Goal: Transaction & Acquisition: Register for event/course

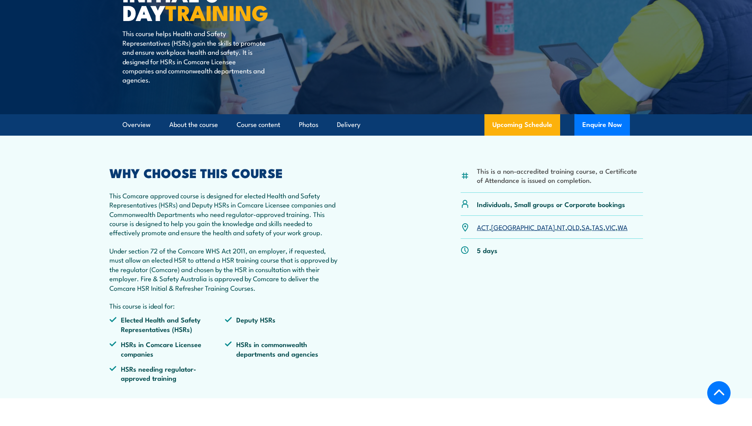
scroll to position [159, 0]
click at [501, 229] on link "[GEOGRAPHIC_DATA]" at bounding box center [523, 227] width 64 height 10
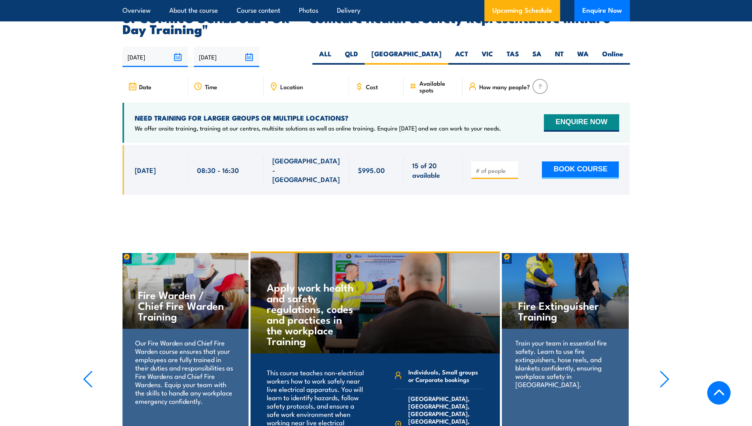
click at [487, 167] on input "number" at bounding box center [496, 171] width 40 height 8
type input "1"
click at [586, 161] on button "BOOK COURSE" at bounding box center [580, 169] width 77 height 17
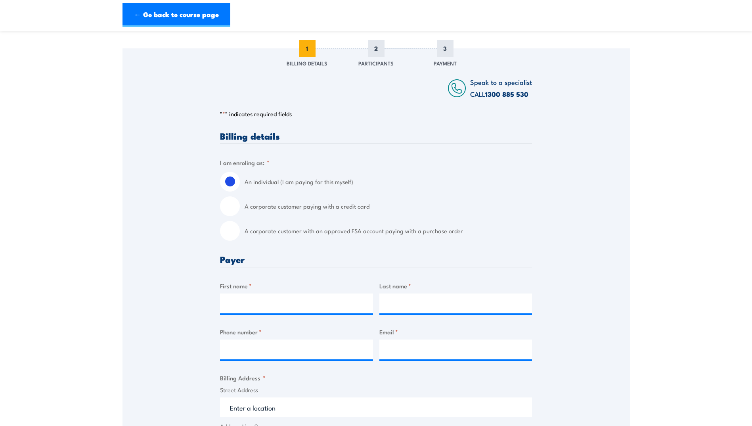
scroll to position [159, 0]
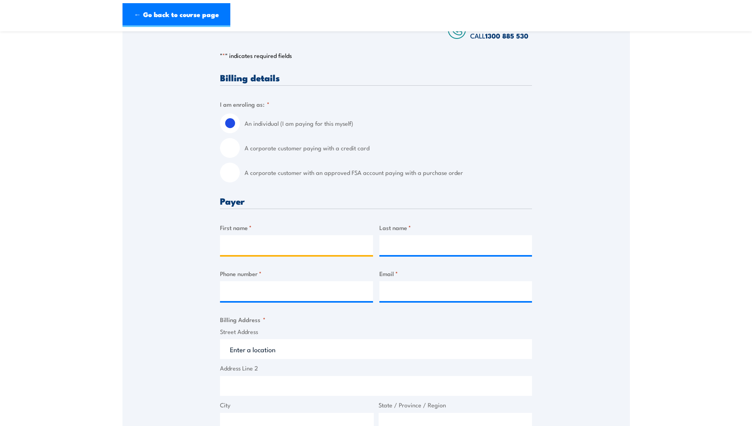
click at [282, 252] on input "First name *" at bounding box center [296, 245] width 153 height 20
type input "Ayse"
type input "[PERSON_NAME]"
type input "0478652360"
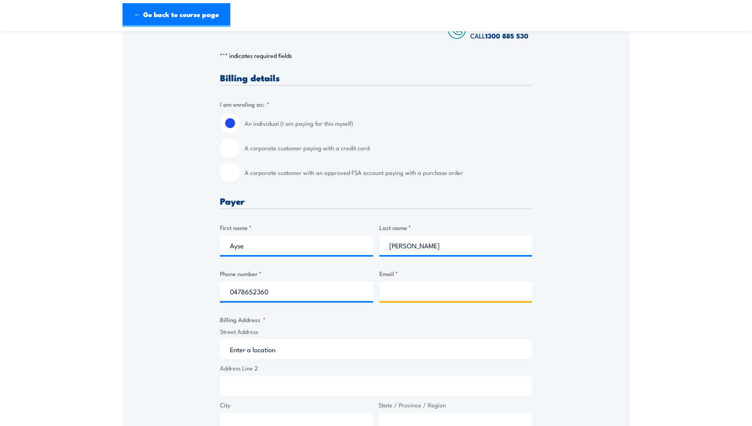
type input "[EMAIL_ADDRESS][DOMAIN_NAME]"
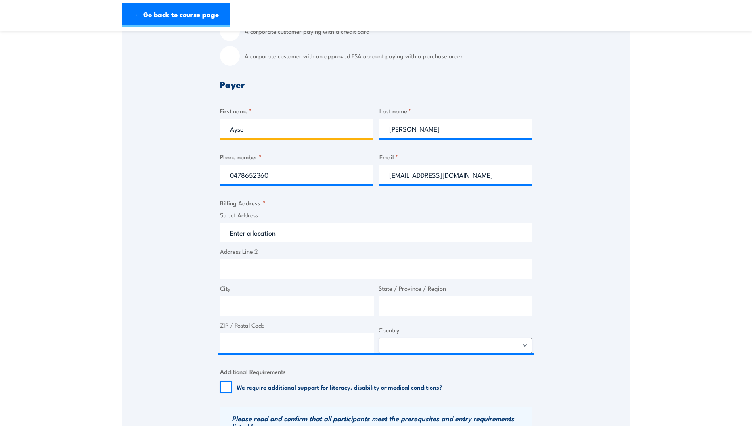
scroll to position [317, 0]
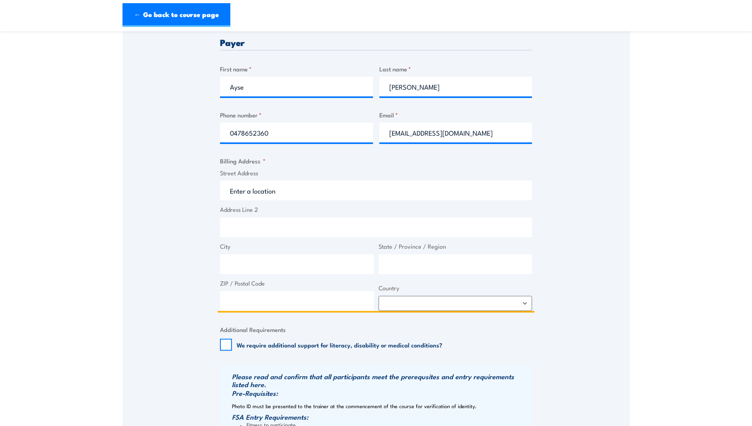
click at [305, 200] on input "Street Address" at bounding box center [376, 190] width 312 height 20
drag, startPoint x: 302, startPoint y: 201, endPoint x: 222, endPoint y: 202, distance: 79.3
click at [222, 200] on input "Street Address" at bounding box center [376, 190] width 312 height 20
click at [289, 193] on input "Street Address" at bounding box center [376, 190] width 312 height 20
click at [286, 198] on input "Street Address" at bounding box center [376, 190] width 312 height 20
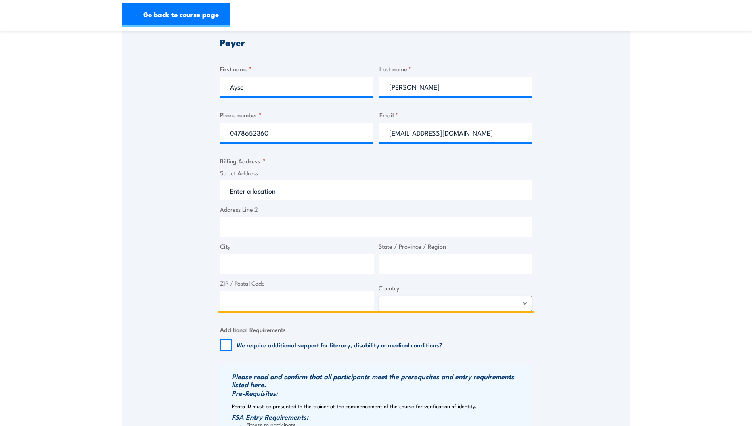
paste input "SG FLEET AUSTRALIA PTY LIMITED [STREET_ADDRESS]"
type input "SG FLEET AUSTRALIA PTY LIMITED [STREET_ADDRESS]"
click at [239, 274] on input "City" at bounding box center [297, 264] width 154 height 20
type input "[GEOGRAPHIC_DATA]"
click at [452, 262] on input "State / Province / Region" at bounding box center [456, 264] width 154 height 20
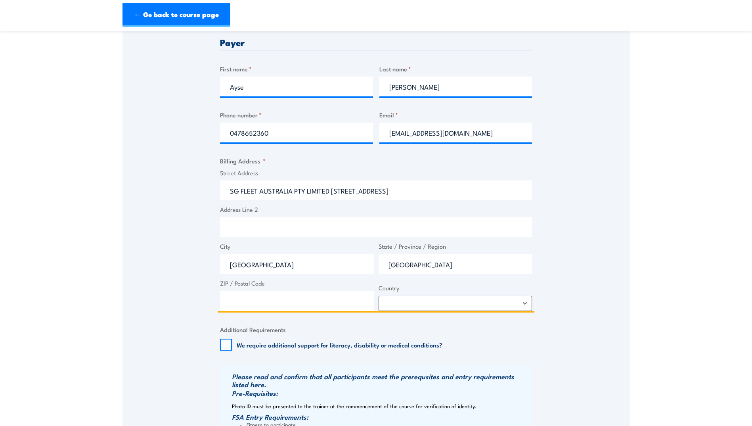
type input "[GEOGRAPHIC_DATA]"
click at [312, 311] on input "ZIP / Postal Code" at bounding box center [297, 301] width 154 height 20
type input "2073"
click at [423, 305] on select "[GEOGRAPHIC_DATA] [GEOGRAPHIC_DATA] [GEOGRAPHIC_DATA] [US_STATE] [GEOGRAPHIC_DA…" at bounding box center [456, 303] width 154 height 15
select select "[GEOGRAPHIC_DATA]"
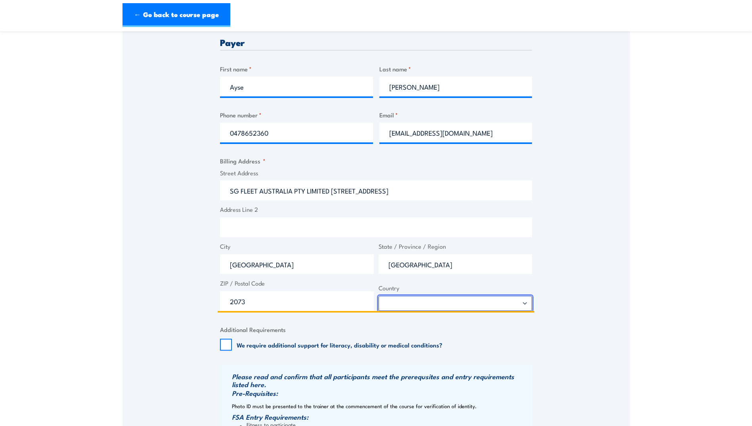
click at [379, 303] on select "[GEOGRAPHIC_DATA] [GEOGRAPHIC_DATA] [GEOGRAPHIC_DATA] [US_STATE] [GEOGRAPHIC_DA…" at bounding box center [456, 303] width 154 height 15
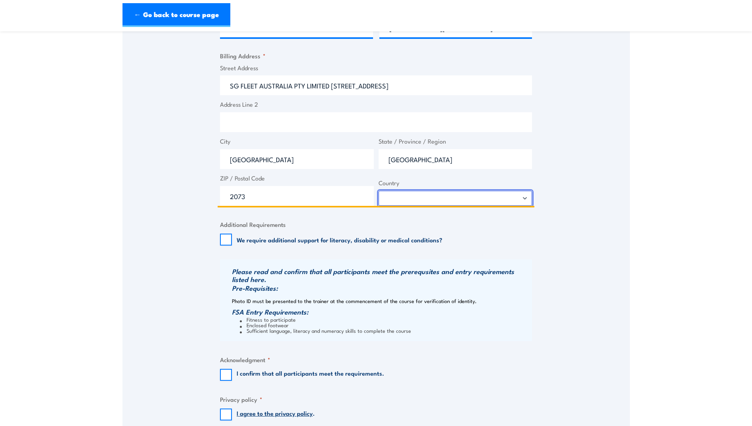
scroll to position [436, 0]
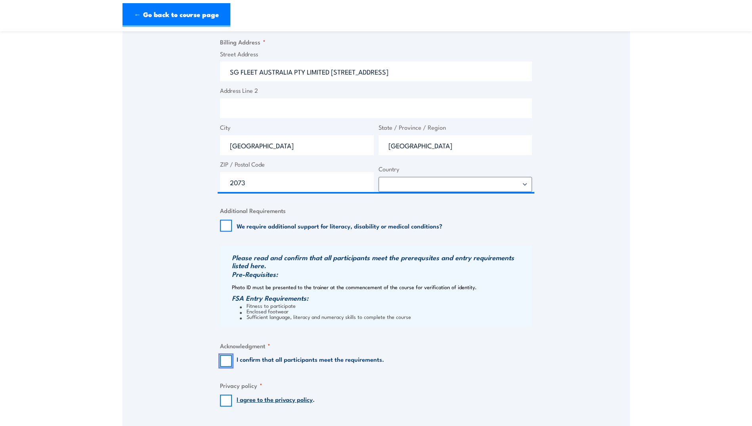
click at [226, 365] on input "I confirm that all participants meet the requirements." at bounding box center [226, 361] width 12 height 12
checkbox input "true"
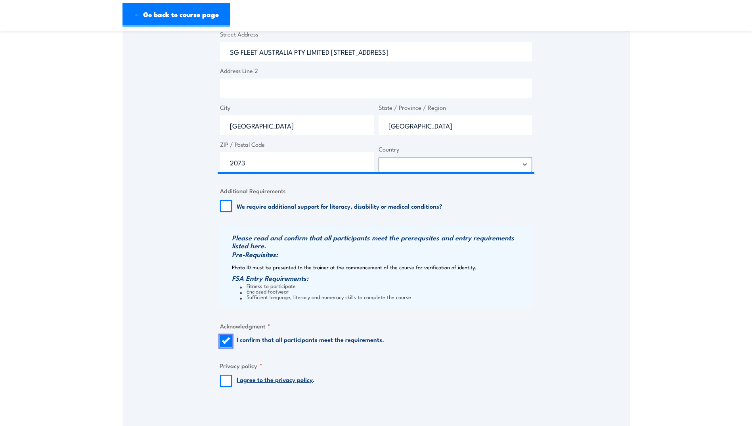
scroll to position [476, 0]
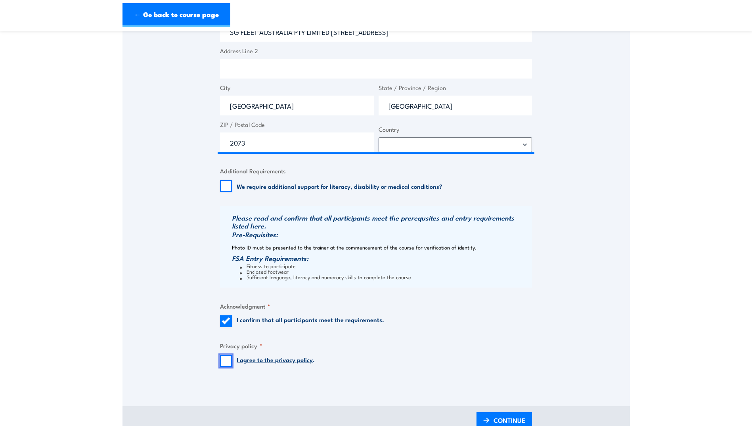
click at [229, 365] on input "I agree to the privacy policy ." at bounding box center [226, 361] width 12 height 12
checkbox input "true"
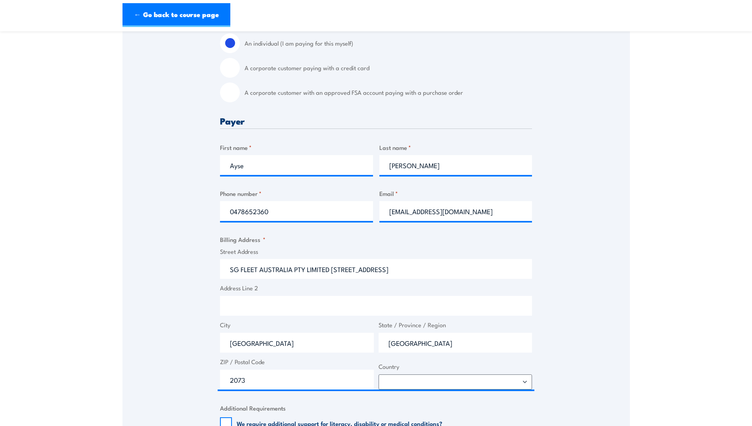
scroll to position [238, 0]
drag, startPoint x: 333, startPoint y: 277, endPoint x: 204, endPoint y: 286, distance: 129.2
click at [204, 286] on div "Speak to a specialist CALL [PHONE_NUMBER] CALL [PHONE_NUMBER] " * " indicates r…" at bounding box center [377, 266] width 508 height 711
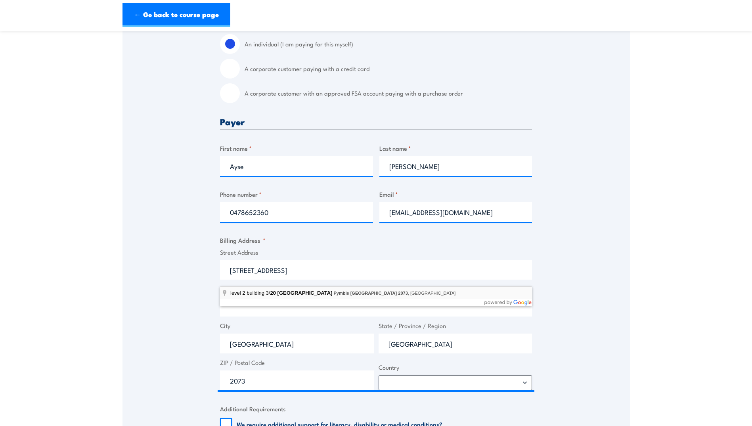
type input "level 2 building [STREET_ADDRESS]"
type input "[STREET_ADDRESS]"
type input "Pymble"
type input "[GEOGRAPHIC_DATA]"
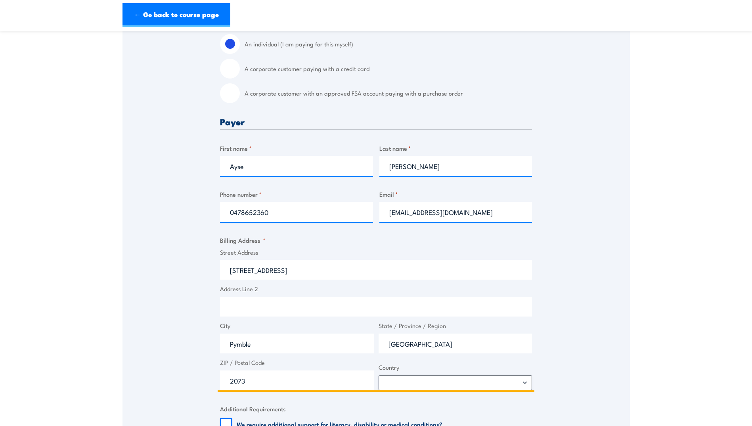
click at [287, 276] on input "[STREET_ADDRESS]" at bounding box center [376, 270] width 312 height 20
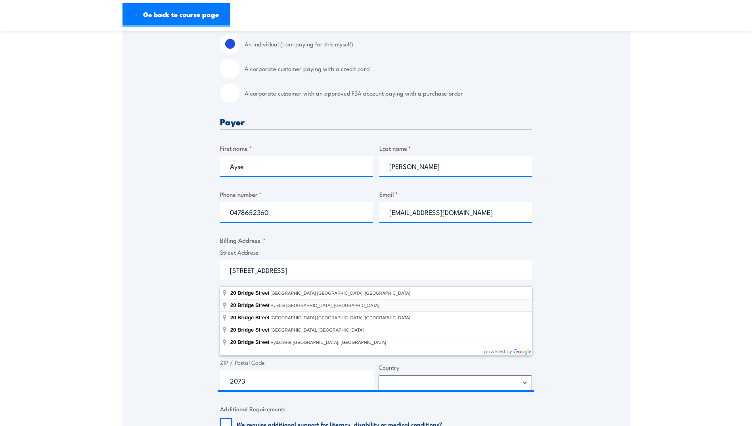
type input "[STREET_ADDRESS]"
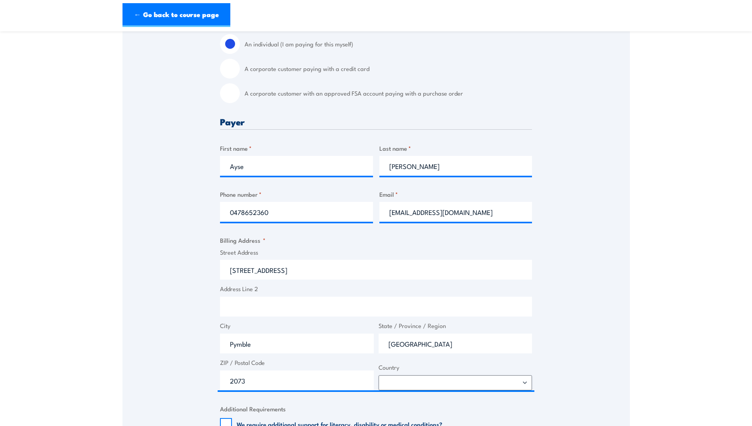
type input "[STREET_ADDRESS]"
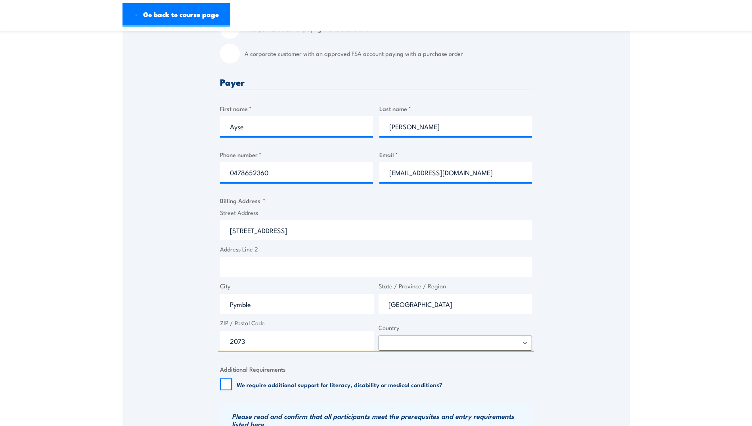
click at [256, 276] on input "Address Line 2" at bounding box center [376, 267] width 312 height 20
type input "L"
click at [316, 233] on input "[STREET_ADDRESS]" at bounding box center [376, 230] width 312 height 20
click at [377, 254] on label "Address Line 2" at bounding box center [376, 249] width 312 height 9
click at [377, 258] on input "Address Line 2" at bounding box center [376, 267] width 312 height 20
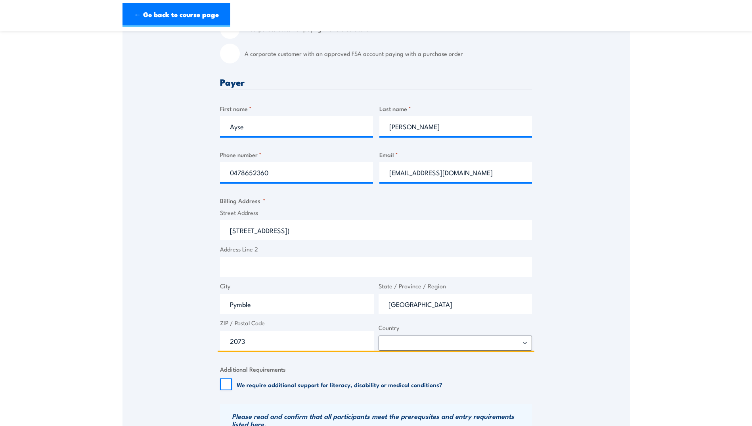
drag, startPoint x: 333, startPoint y: 241, endPoint x: 268, endPoint y: 236, distance: 66.0
click at [268, 236] on input "[STREET_ADDRESS])" at bounding box center [376, 230] width 312 height 20
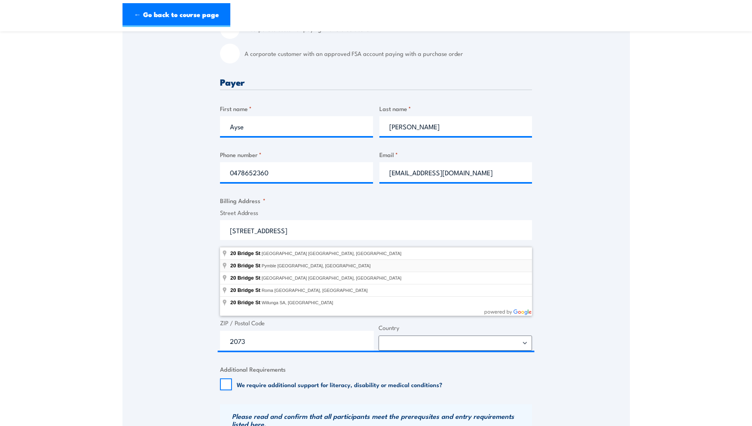
type input "[STREET_ADDRESS]"
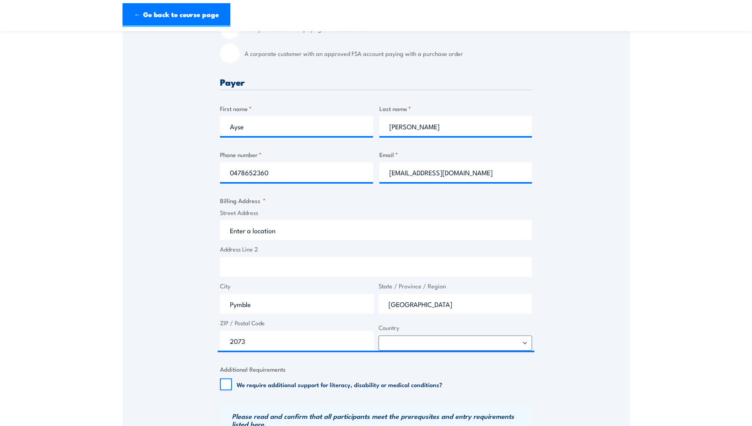
type input "[STREET_ADDRESS]"
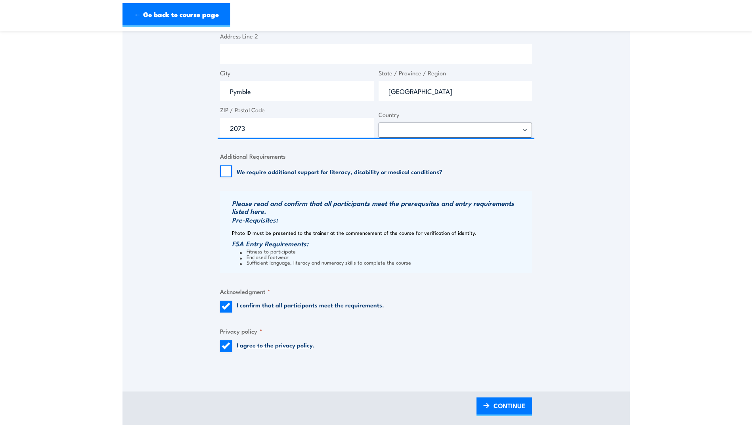
scroll to position [555, 0]
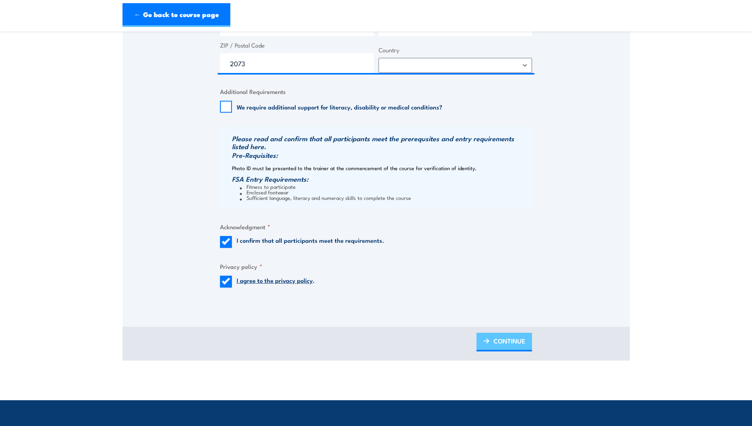
click at [500, 351] on span "CONTINUE" at bounding box center [510, 340] width 32 height 21
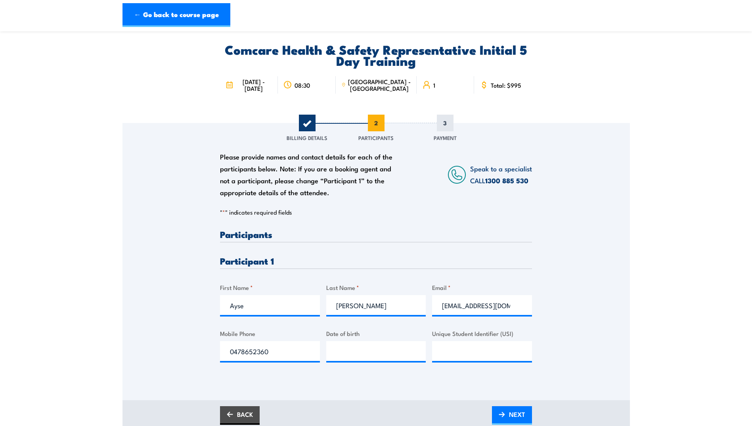
scroll to position [40, 0]
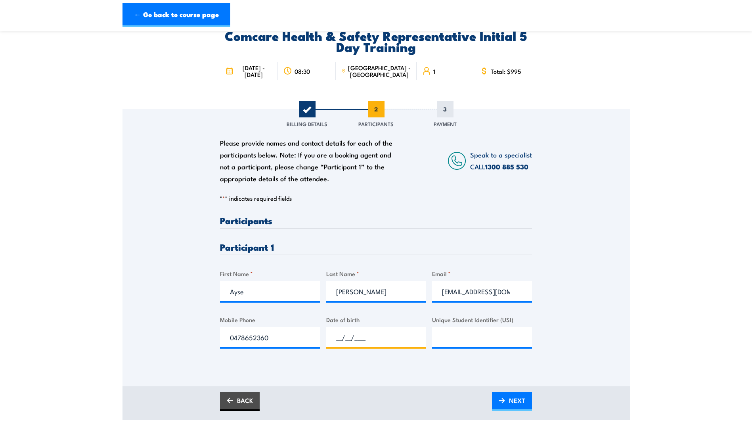
click at [391, 341] on input "__/__/____" at bounding box center [376, 337] width 100 height 20
type input "[DATE]"
click at [480, 347] on input "Unique Student Identifier (USI)" at bounding box center [482, 337] width 100 height 20
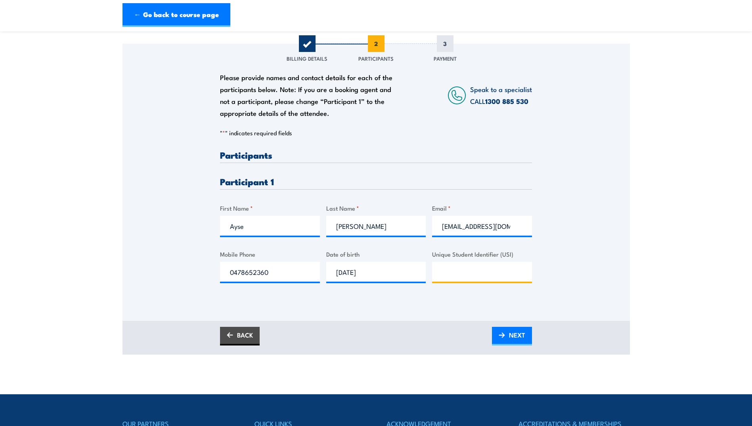
scroll to position [119, 0]
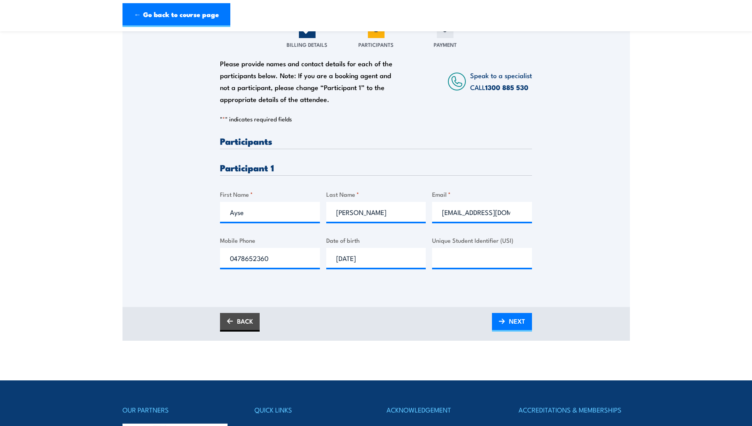
click at [276, 146] on h3 "Participants" at bounding box center [376, 140] width 312 height 9
click at [257, 146] on h3 "Participants" at bounding box center [376, 140] width 312 height 9
click at [256, 172] on h3 "Participant 1" at bounding box center [376, 167] width 312 height 9
click at [517, 329] on span "NEXT" at bounding box center [517, 320] width 16 height 21
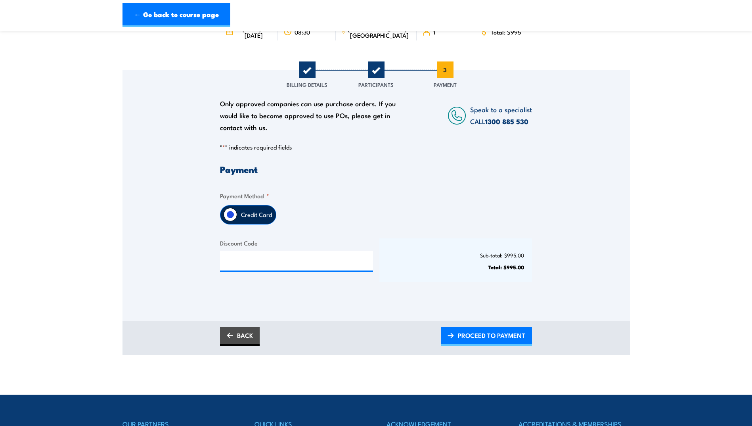
scroll to position [0, 0]
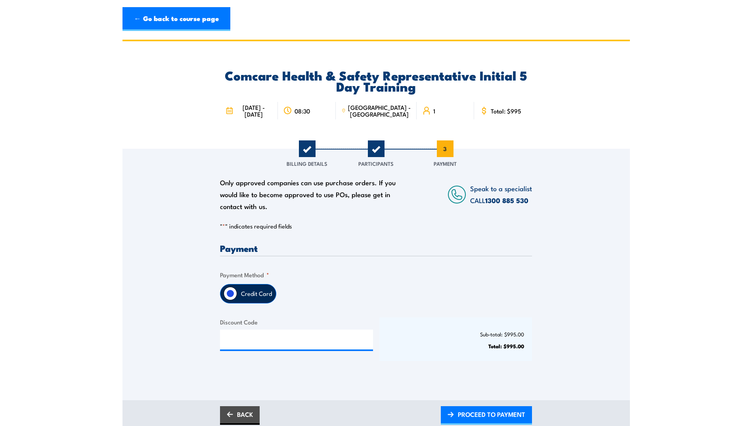
click at [270, 302] on label "Credit Card" at bounding box center [256, 293] width 39 height 19
click at [237, 300] on input "Credit Card" at bounding box center [230, 293] width 13 height 13
click at [239, 302] on label "Credit Card" at bounding box center [256, 293] width 39 height 19
click at [237, 300] on input "Credit Card" at bounding box center [230, 293] width 13 height 13
click at [233, 299] on input "Credit Card" at bounding box center [230, 293] width 13 height 13
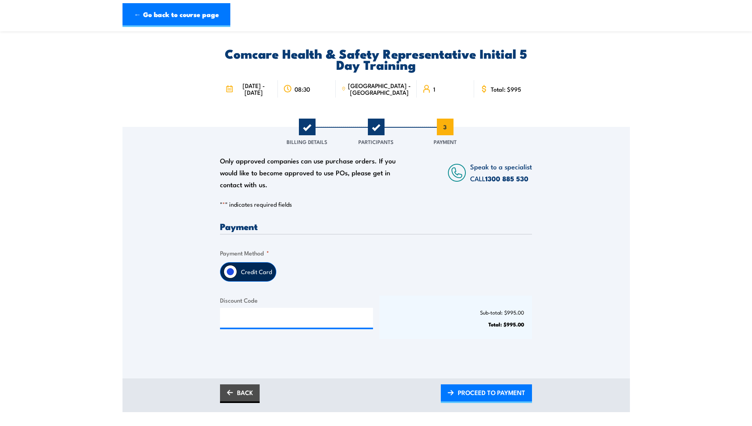
scroll to position [79, 0]
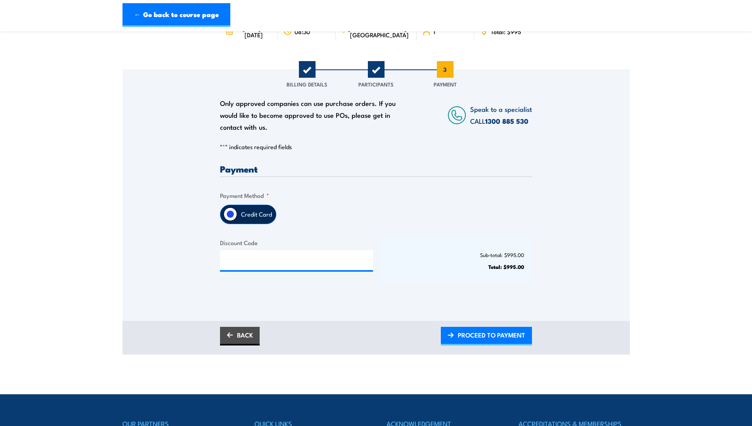
click at [246, 224] on label "Credit Card" at bounding box center [256, 214] width 39 height 19
click at [237, 221] on input "Credit Card" at bounding box center [230, 213] width 13 height 13
click at [249, 223] on label "Credit Card" at bounding box center [256, 214] width 39 height 19
click at [237, 221] on input "Credit Card" at bounding box center [230, 213] width 13 height 13
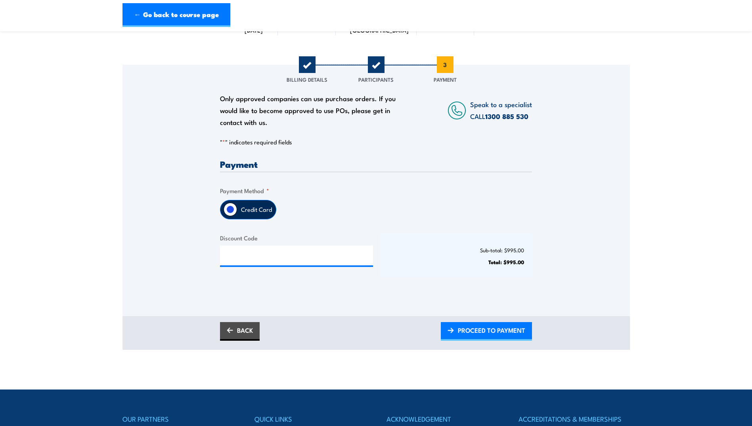
scroll to position [198, 0]
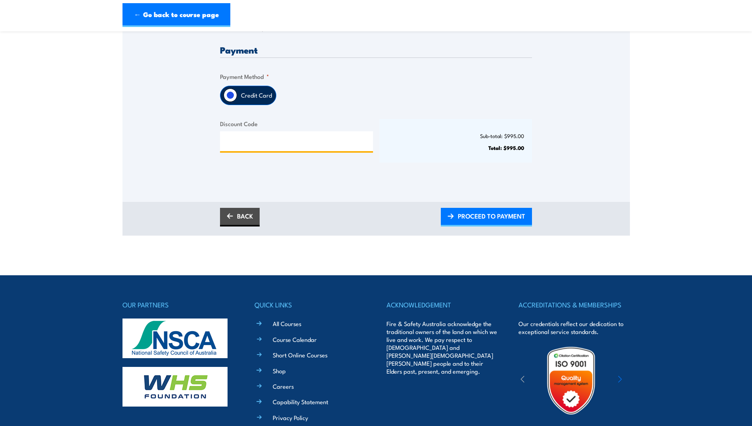
click at [274, 149] on input "Discount Code" at bounding box center [296, 141] width 153 height 20
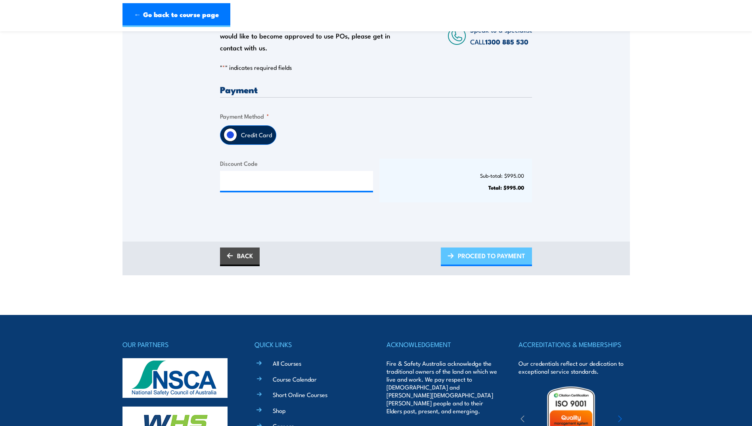
click at [500, 264] on span "PROCEED TO PAYMENT" at bounding box center [491, 255] width 67 height 21
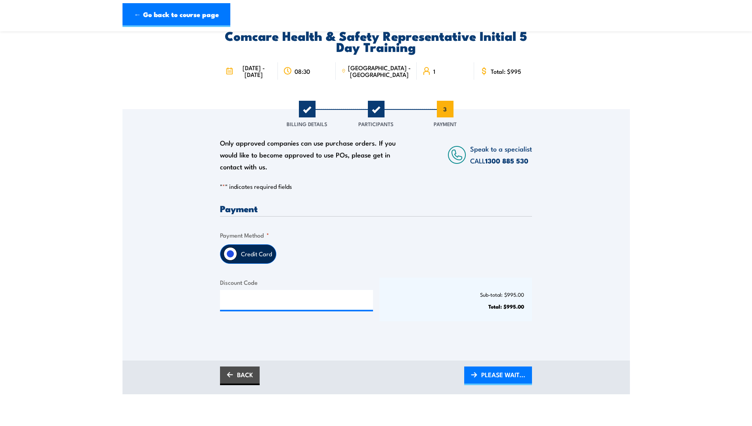
scroll to position [103, 0]
